Goal: Task Accomplishment & Management: Manage account settings

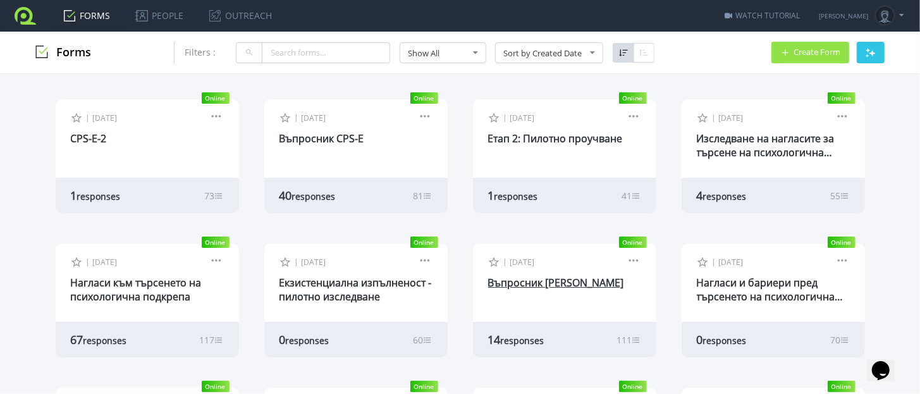
click at [538, 287] on link "Въпросник [PERSON_NAME]" at bounding box center [556, 283] width 136 height 14
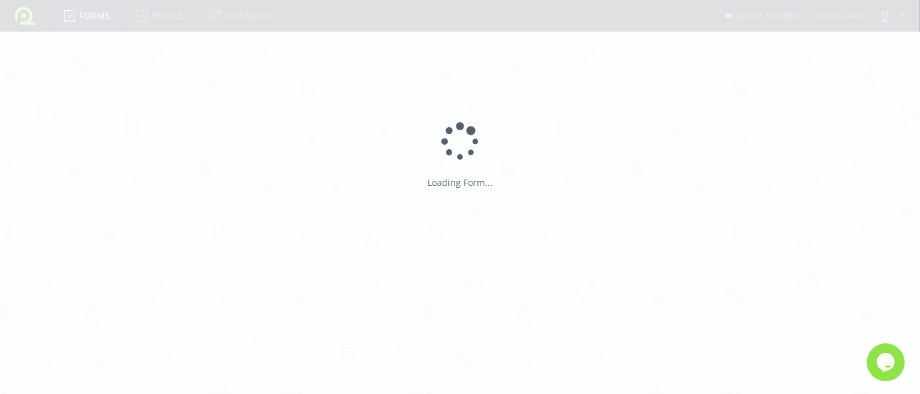
type input "Въпросник [PERSON_NAME]"
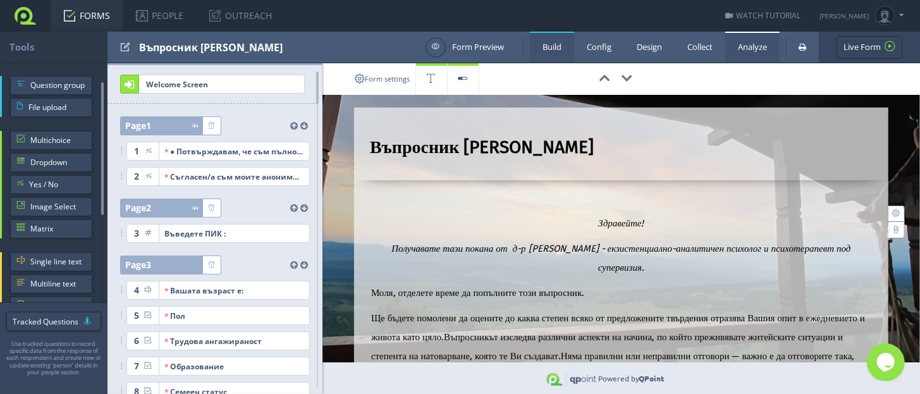
click at [757, 59] on link "Analyze" at bounding box center [752, 47] width 54 height 31
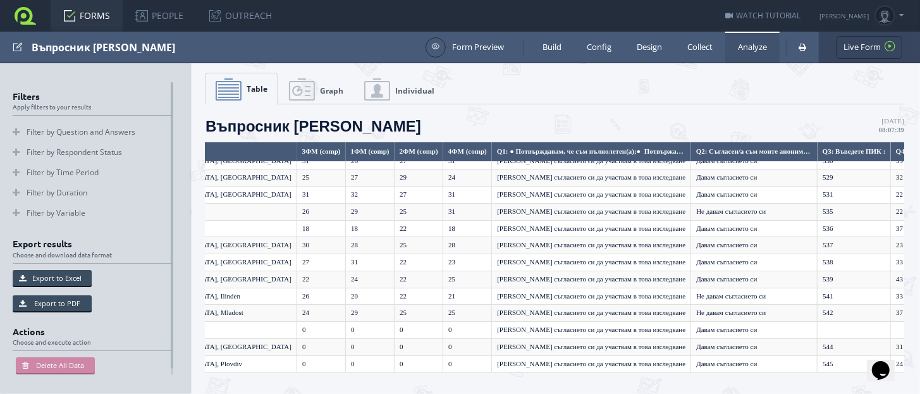
scroll to position [37, 0]
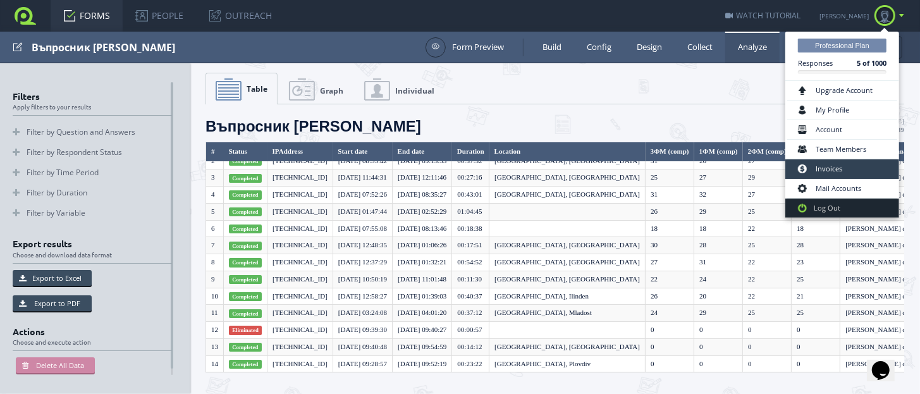
click at [837, 164] on link "Invoices" at bounding box center [842, 169] width 110 height 20
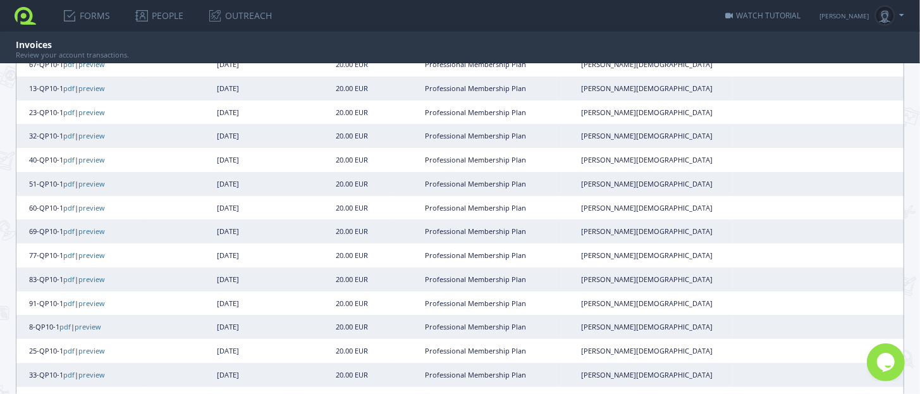
scroll to position [636, 0]
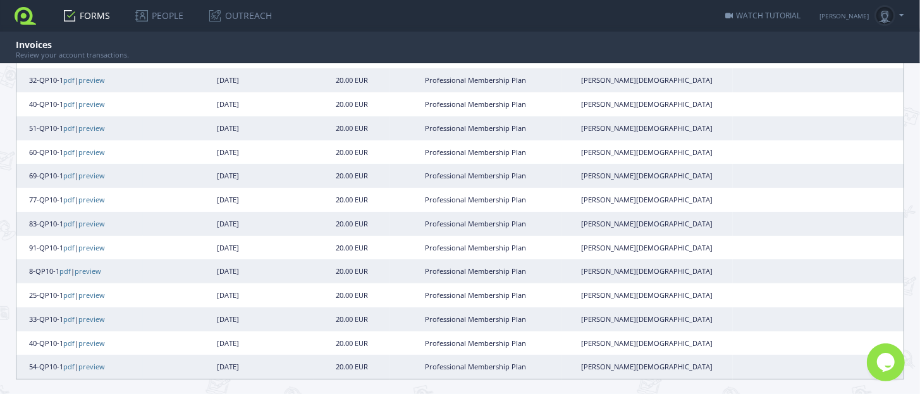
click at [104, 16] on link "FORMS" at bounding box center [87, 16] width 72 height 32
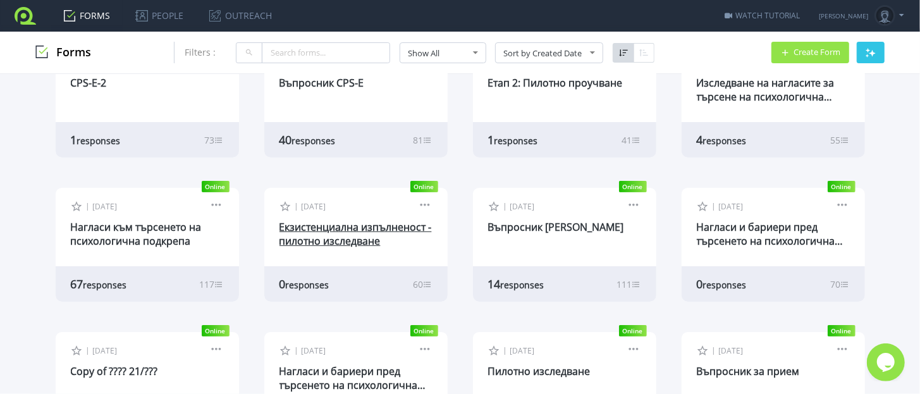
scroll to position [78, 0]
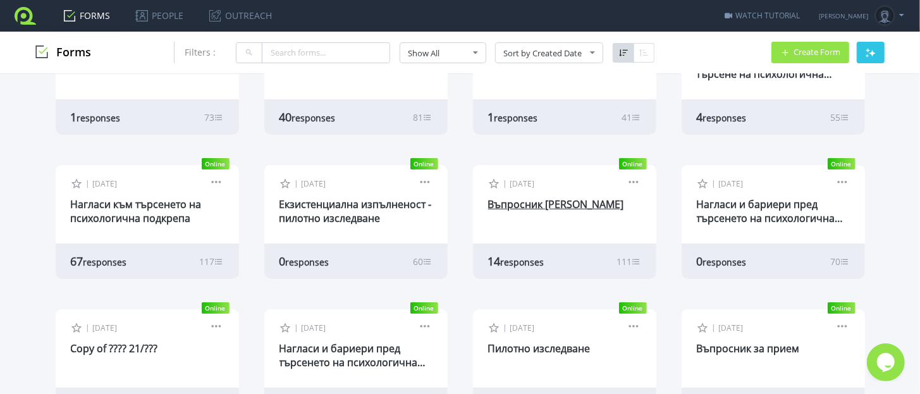
click at [502, 203] on link "Въпросник [PERSON_NAME]" at bounding box center [556, 204] width 136 height 14
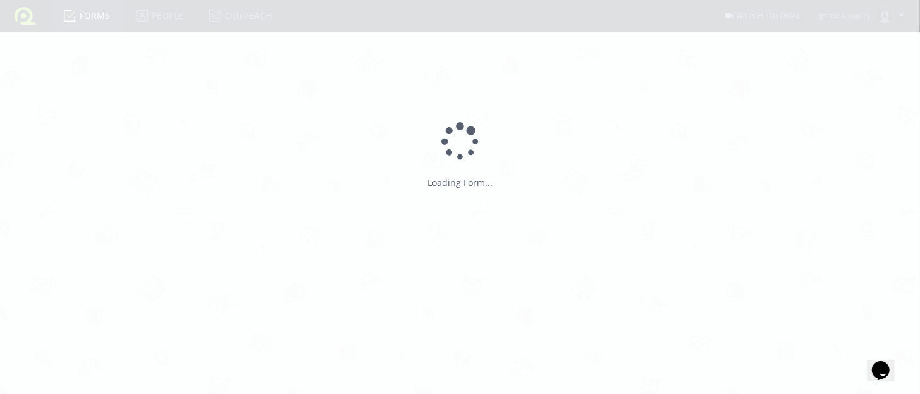
type input "Въпросник [PERSON_NAME]"
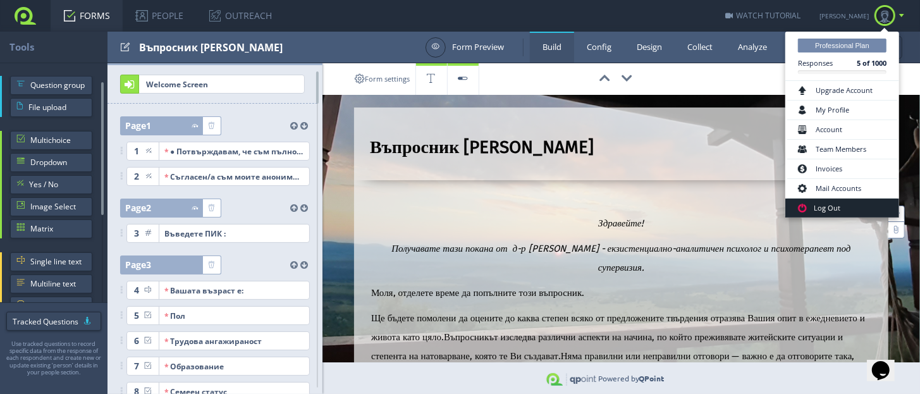
click at [854, 204] on link "Log Out" at bounding box center [842, 208] width 114 height 19
